Goal: Navigation & Orientation: Find specific page/section

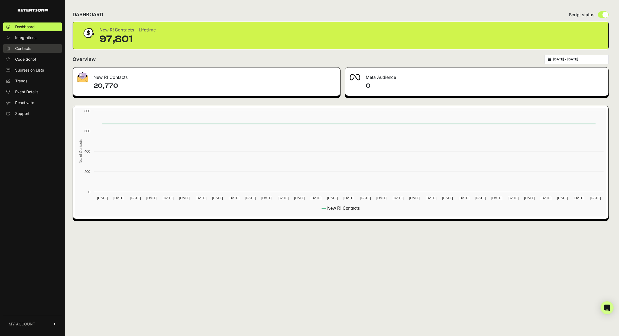
click at [17, 48] on span "Contacts" at bounding box center [23, 48] width 16 height 5
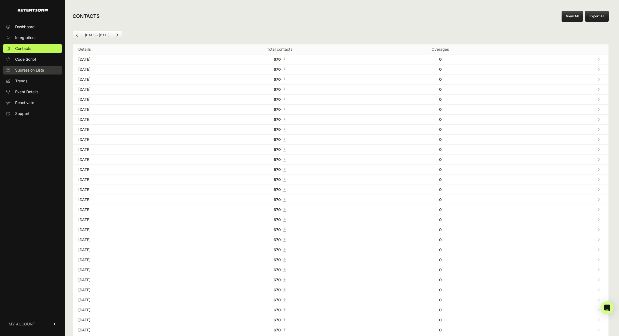
click at [33, 71] on span "Supression Lists" at bounding box center [29, 69] width 29 height 5
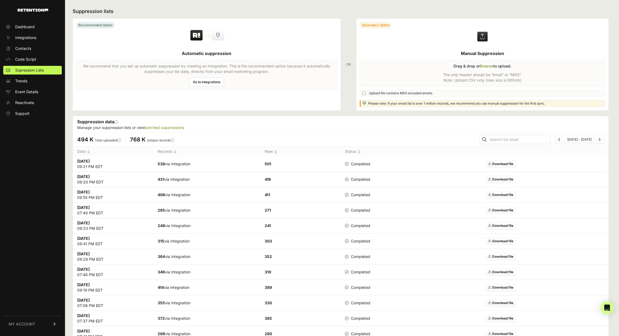
click at [28, 59] on span "Code Script" at bounding box center [25, 59] width 21 height 5
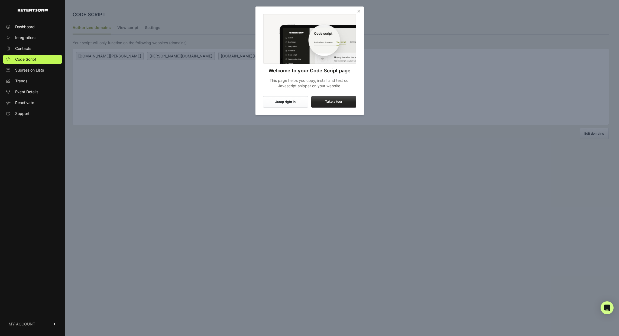
click at [360, 11] on icon "Close" at bounding box center [358, 11] width 5 height 5
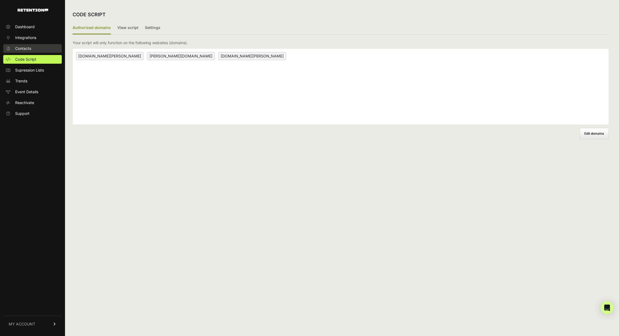
click at [31, 50] on span "Contacts" at bounding box center [23, 48] width 16 height 5
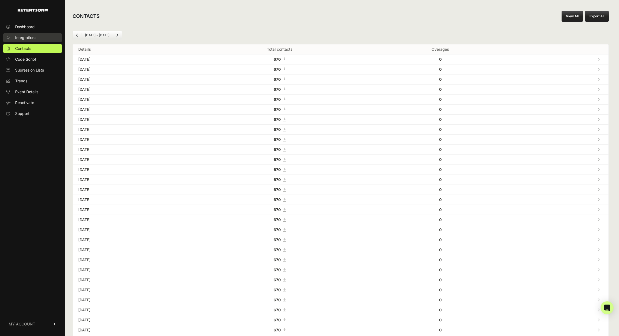
click at [23, 35] on span "Integrations" at bounding box center [25, 37] width 21 height 5
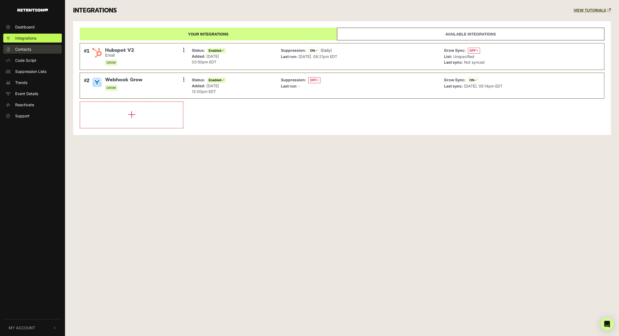
click at [21, 49] on span "Contacts" at bounding box center [23, 49] width 16 height 6
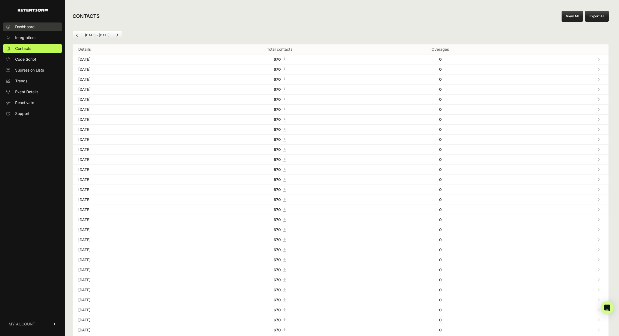
click at [27, 27] on span "Dashboard" at bounding box center [24, 26] width 19 height 5
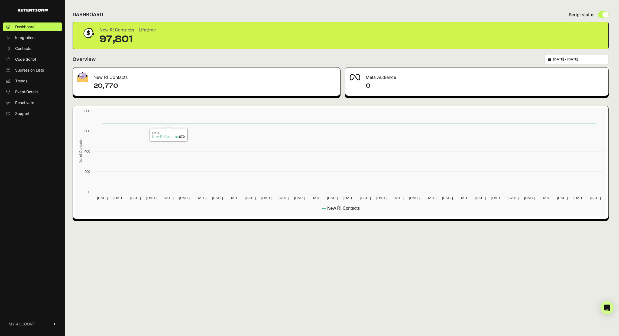
click at [119, 85] on h4 "20,770" at bounding box center [214, 86] width 242 height 9
click at [118, 86] on h4 "20,770" at bounding box center [214, 86] width 242 height 9
click at [28, 47] on span "Contacts" at bounding box center [23, 48] width 16 height 5
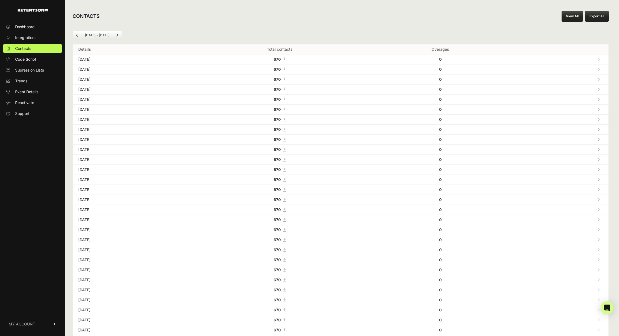
click at [597, 59] on icon at bounding box center [598, 59] width 2 height 4
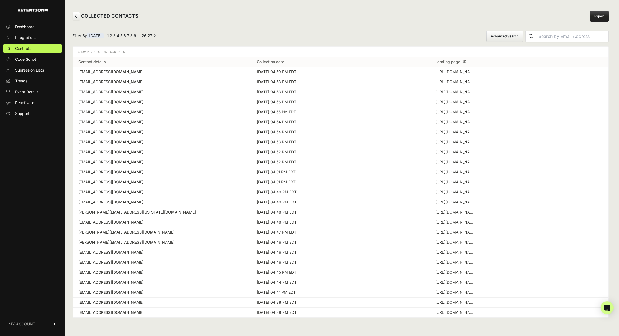
click at [240, 35] on div "Filter By [DATE] ← Previous 1 2 3 4 5 6 7 8 9 … 26 27 Next → Advanced Search" at bounding box center [341, 36] width 536 height 11
click at [75, 18] on icon at bounding box center [76, 16] width 2 height 4
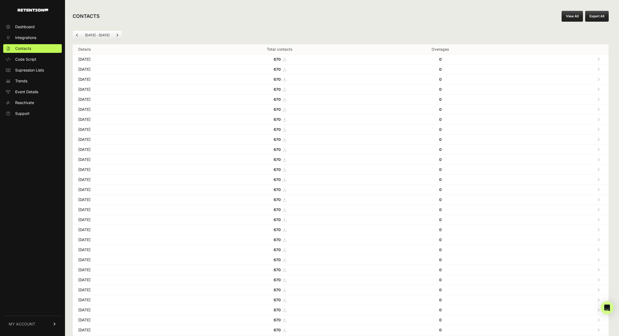
drag, startPoint x: 0, startPoint y: 0, endPoint x: 331, endPoint y: 35, distance: 333.0
click at [331, 35] on div "[DATE] - [DATE]" at bounding box center [341, 35] width 536 height 9
